Goal: Task Accomplishment & Management: Use online tool/utility

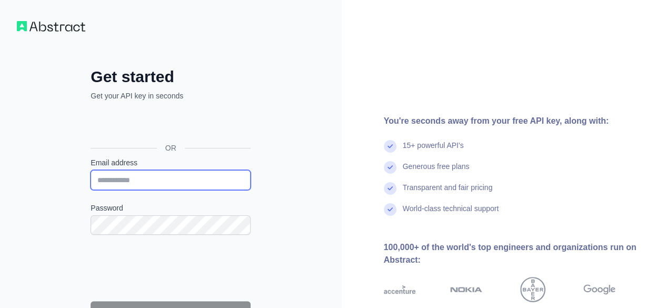
click at [193, 178] on input "Email address" at bounding box center [171, 180] width 160 height 20
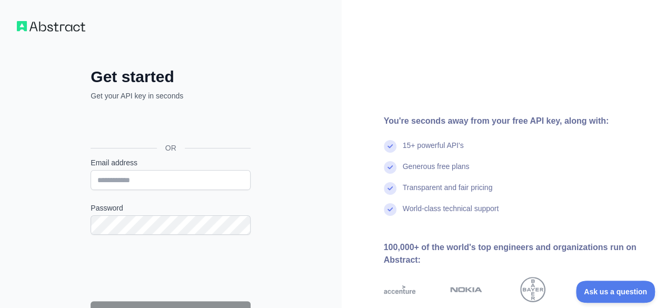
click at [300, 200] on div "Get started Get your API key in seconds OR Email address Password Continue By s…" at bounding box center [171, 215] width 342 height 431
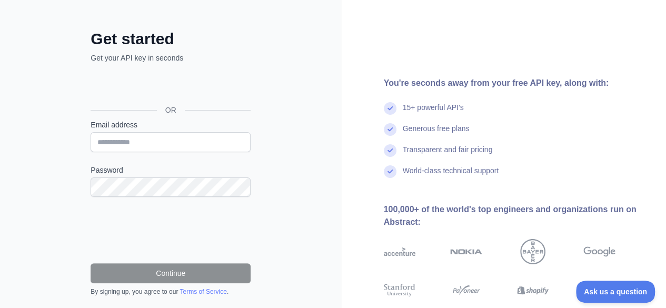
scroll to position [43, 0]
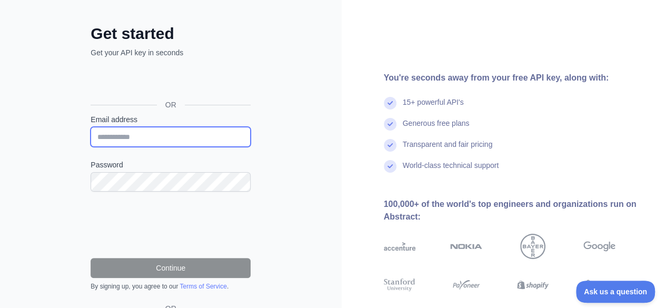
click at [202, 129] on input "Email address" at bounding box center [171, 137] width 160 height 20
type input "**********"
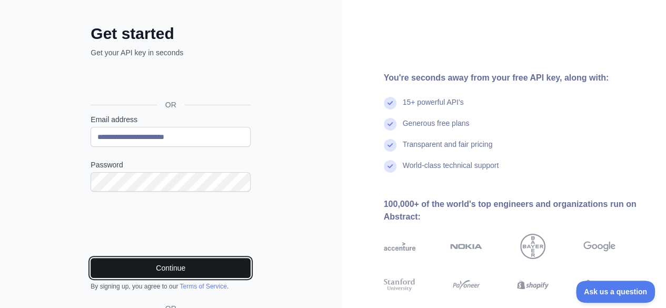
click at [124, 266] on button "Continue" at bounding box center [171, 268] width 160 height 20
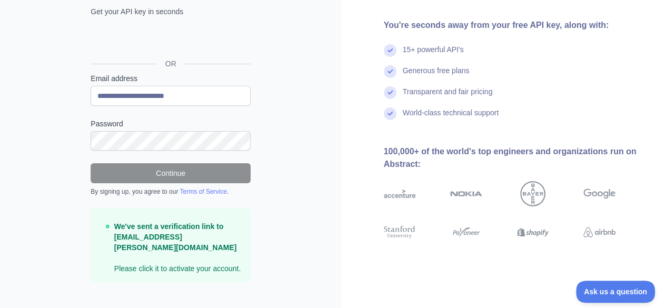
scroll to position [88, 0]
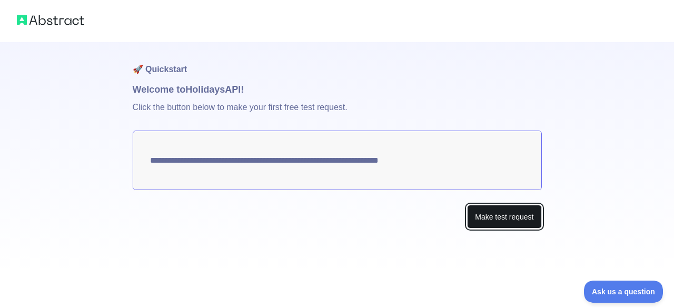
click at [484, 226] on button "Make test request" at bounding box center [504, 217] width 74 height 24
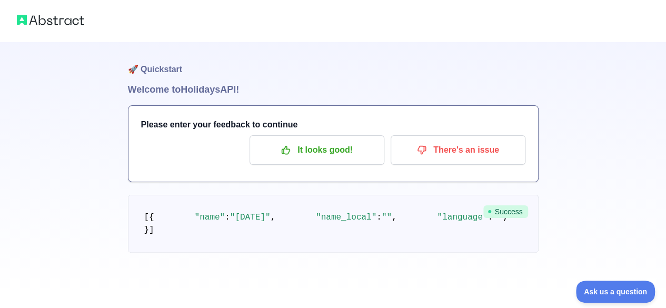
scroll to position [34, 0]
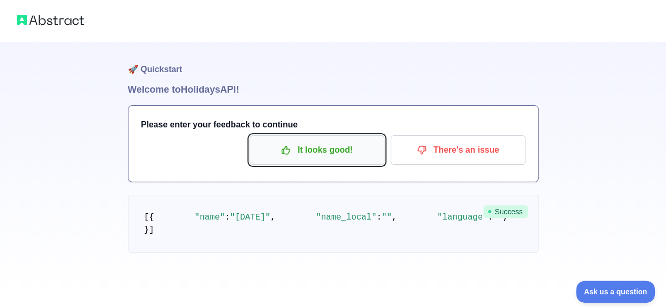
click at [298, 141] on p "It looks good!" at bounding box center [316, 150] width 119 height 18
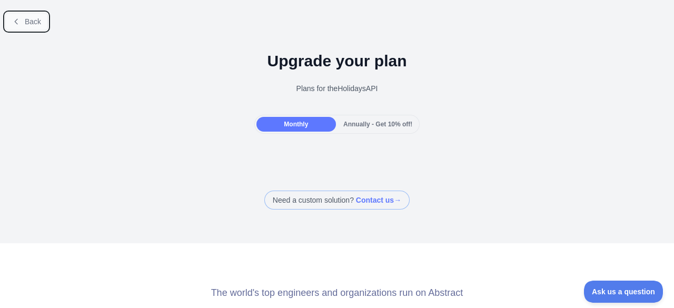
click at [39, 22] on span "Back" at bounding box center [33, 21] width 16 height 8
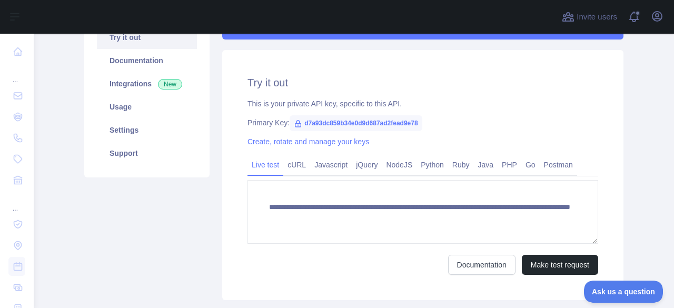
scroll to position [119, 0]
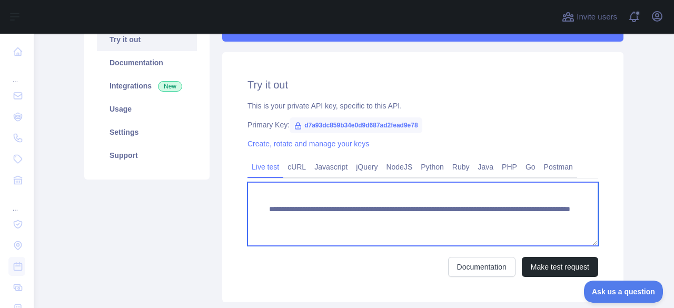
drag, startPoint x: 294, startPoint y: 220, endPoint x: 295, endPoint y: 231, distance: 10.6
click at [295, 231] on textarea "**********" at bounding box center [422, 214] width 350 height 64
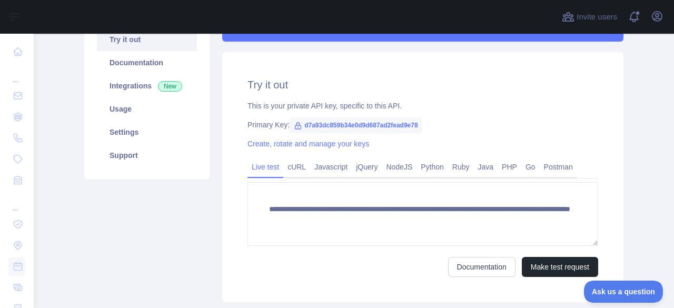
click at [289, 270] on div "Documentation Make test request" at bounding box center [422, 267] width 350 height 20
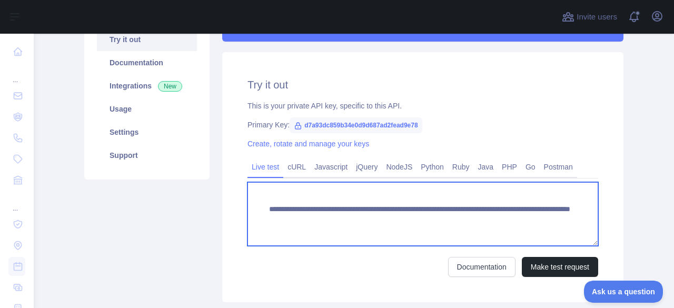
click at [296, 228] on textarea "**********" at bounding box center [422, 214] width 350 height 64
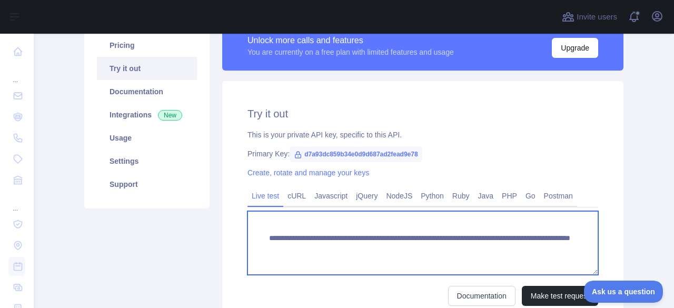
scroll to position [190, 0]
